Goal: Task Accomplishment & Management: Complete application form

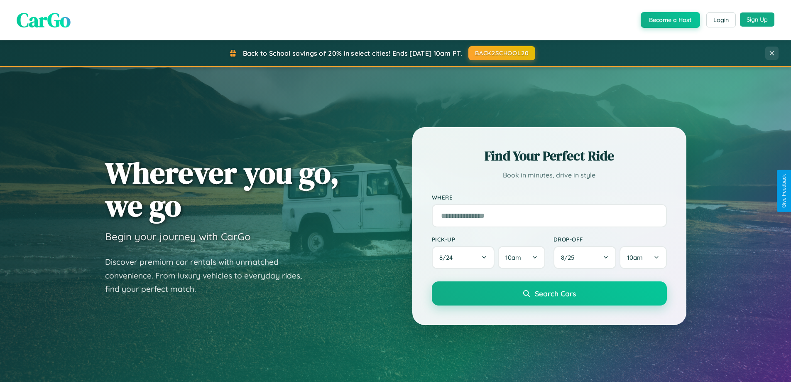
click at [757, 20] on button "Sign Up" at bounding box center [757, 19] width 34 height 14
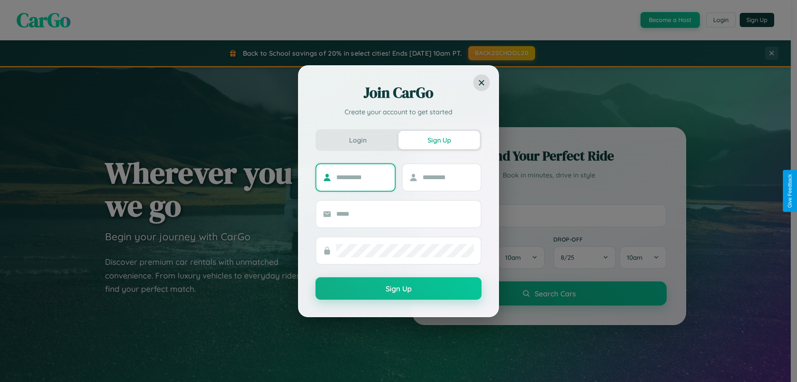
click at [362, 177] on input "text" at bounding box center [362, 177] width 52 height 13
type input "*******"
click at [448, 177] on input "text" at bounding box center [449, 177] width 52 height 13
type input "******"
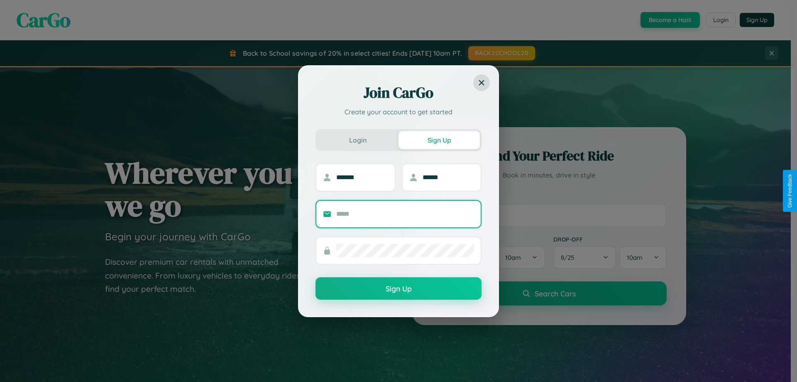
click at [405, 213] on input "text" at bounding box center [405, 213] width 138 height 13
type input "**********"
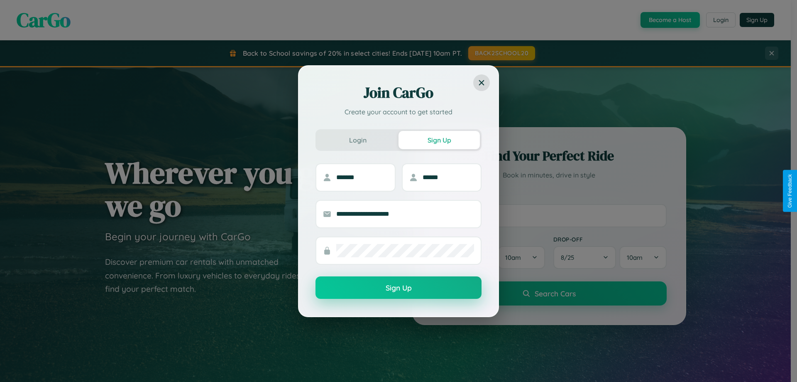
click at [399, 288] on button "Sign Up" at bounding box center [399, 287] width 166 height 22
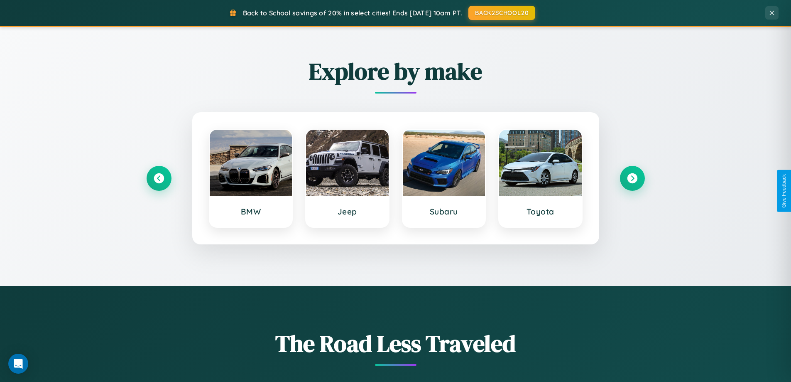
scroll to position [1598, 0]
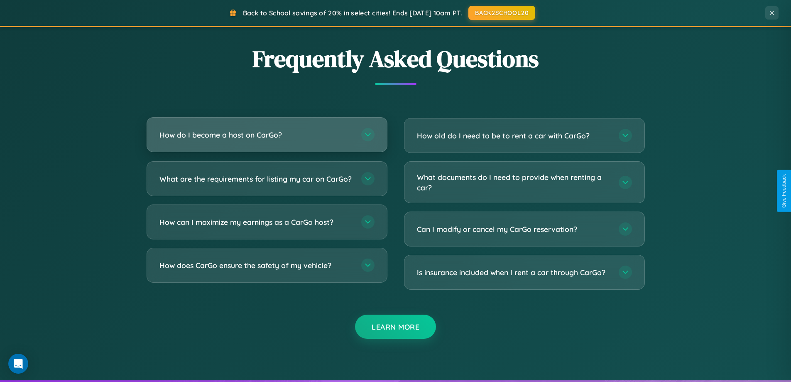
click at [267, 135] on h3 "How do I become a host on CarGo?" at bounding box center [256, 135] width 194 height 10
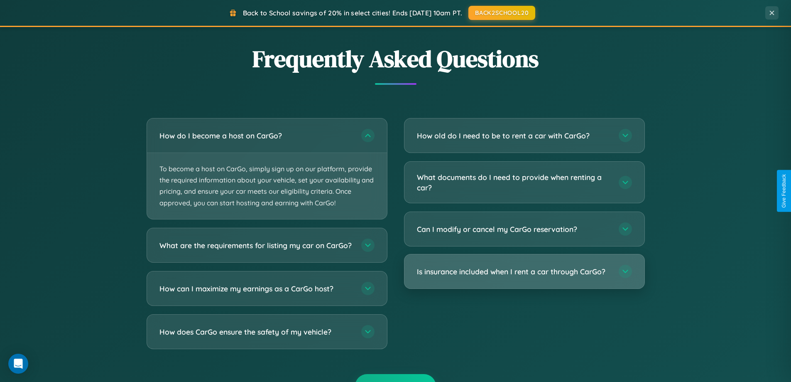
click at [524, 272] on h3 "Is insurance included when I rent a car through CarGo?" at bounding box center [514, 271] width 194 height 10
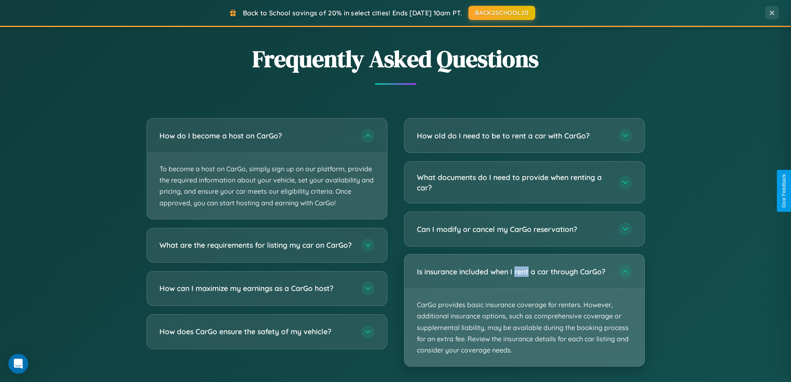
click at [524, 310] on p "CarGo provides basic insurance coverage for renters. However, additional insura…" at bounding box center [525, 327] width 240 height 77
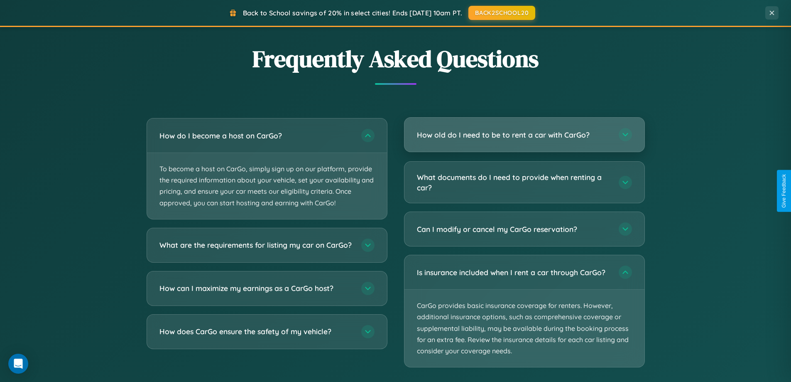
click at [524, 135] on h3 "How old do I need to be to rent a car with CarGo?" at bounding box center [514, 135] width 194 height 10
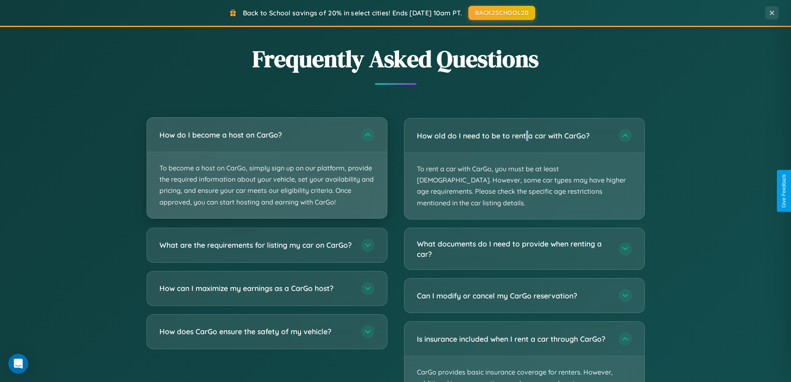
click at [267, 168] on p "To become a host on CarGo, simply sign up on our platform, provide the required…" at bounding box center [267, 185] width 240 height 66
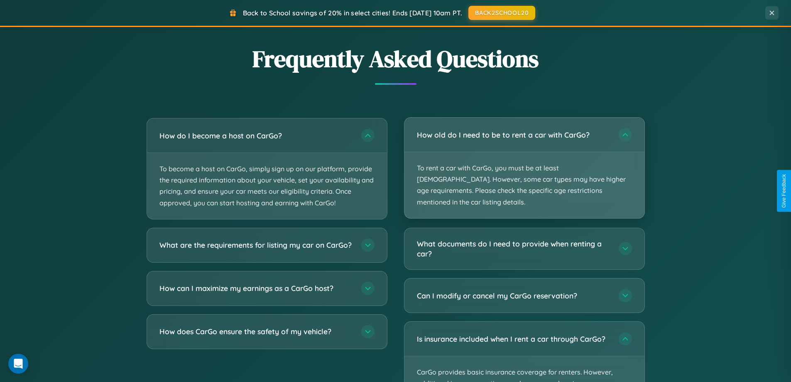
click at [524, 162] on p "To rent a car with CarGo, you must be at least [DEMOGRAPHIC_DATA]. However, som…" at bounding box center [525, 185] width 240 height 66
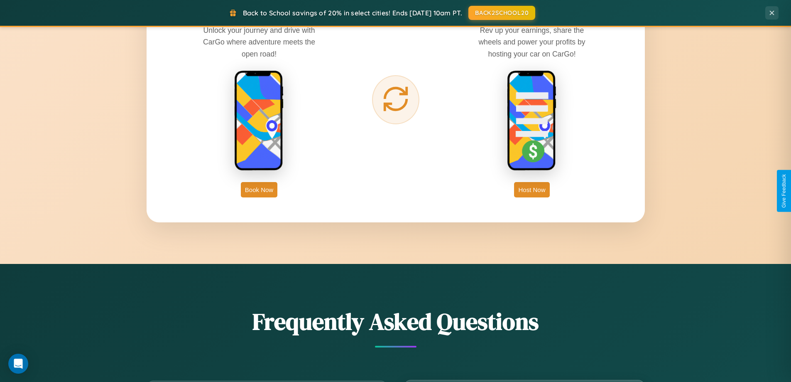
scroll to position [1334, 0]
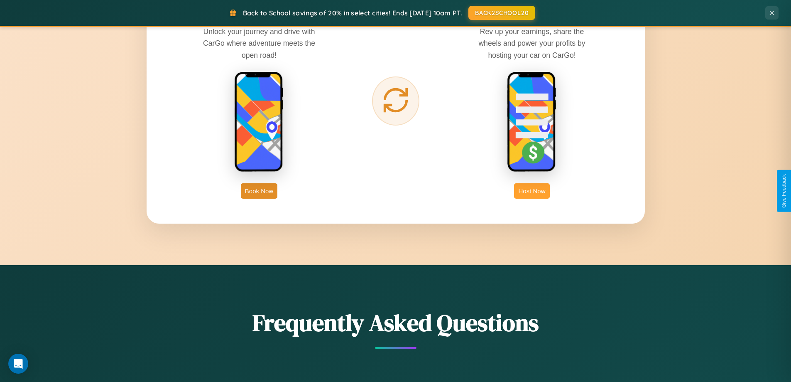
click at [532, 191] on button "Host Now" at bounding box center [531, 190] width 35 height 15
